Goal: Information Seeking & Learning: Understand process/instructions

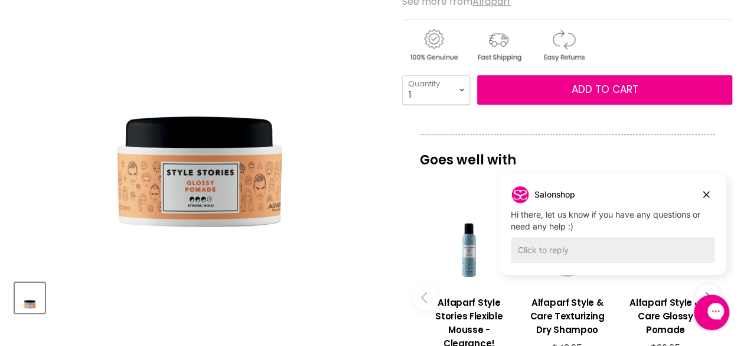
scroll to position [378, 0]
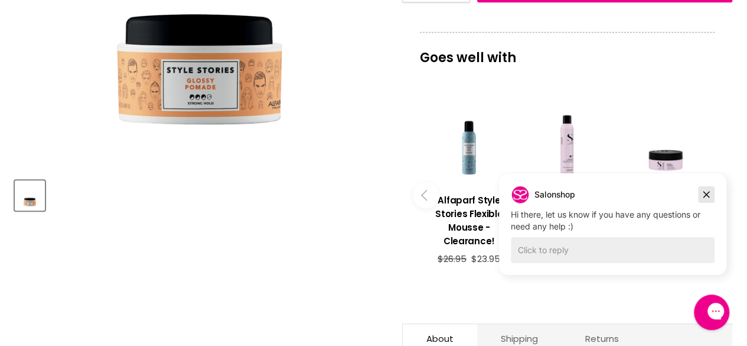
click at [705, 194] on icon "Dismiss campaign" at bounding box center [706, 194] width 6 height 6
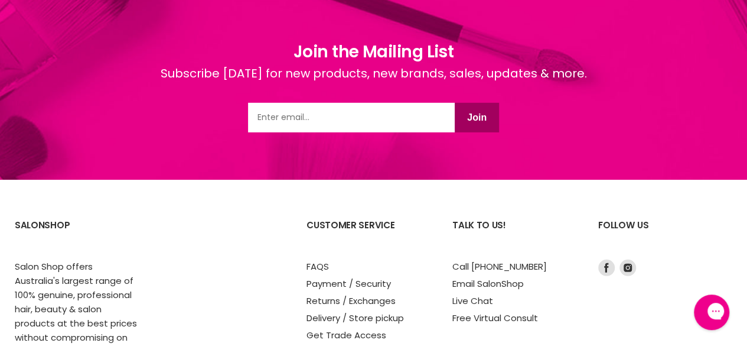
scroll to position [1666, 0]
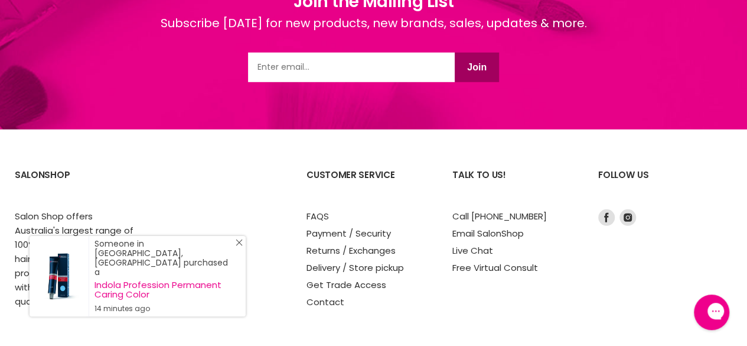
click at [240, 246] on icon "Close Icon" at bounding box center [239, 242] width 7 height 7
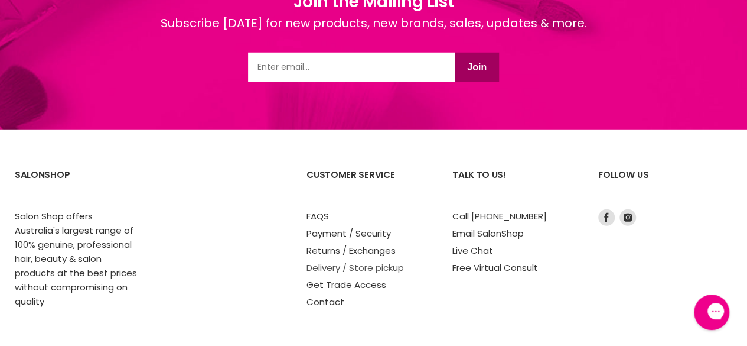
click at [315, 263] on link "Delivery / Store pickup" at bounding box center [355, 267] width 97 height 12
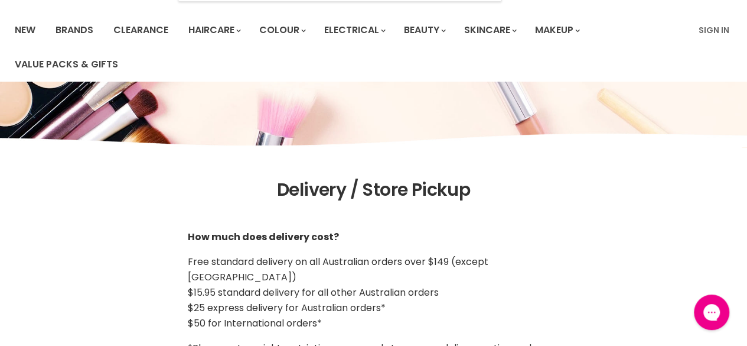
scroll to position [77, 0]
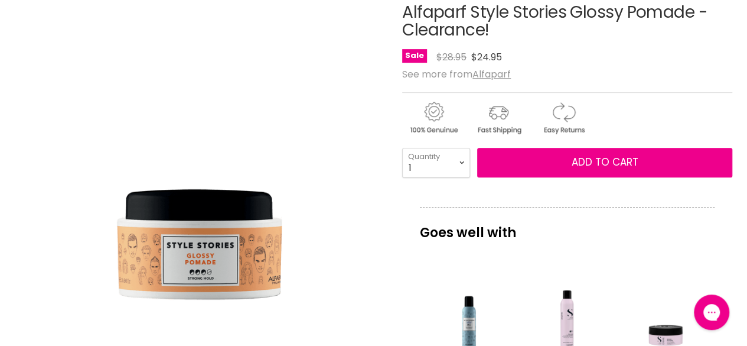
scroll to position [216, 0]
